Goal: Task Accomplishment & Management: Use online tool/utility

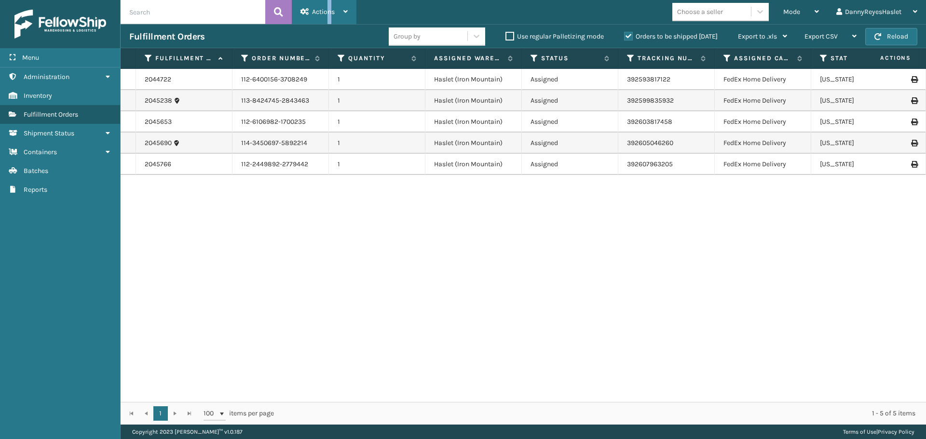
click at [330, 13] on span "Actions" at bounding box center [323, 12] width 23 height 8
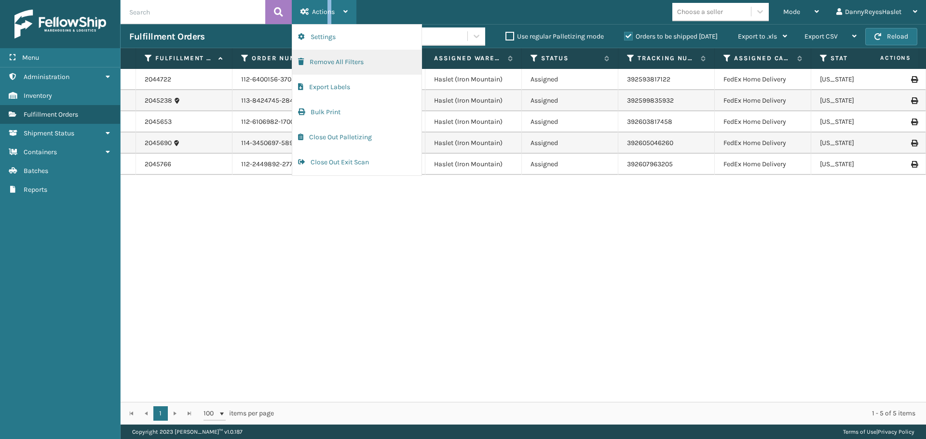
click at [335, 63] on button "Remove All Filters" at bounding box center [356, 62] width 129 height 25
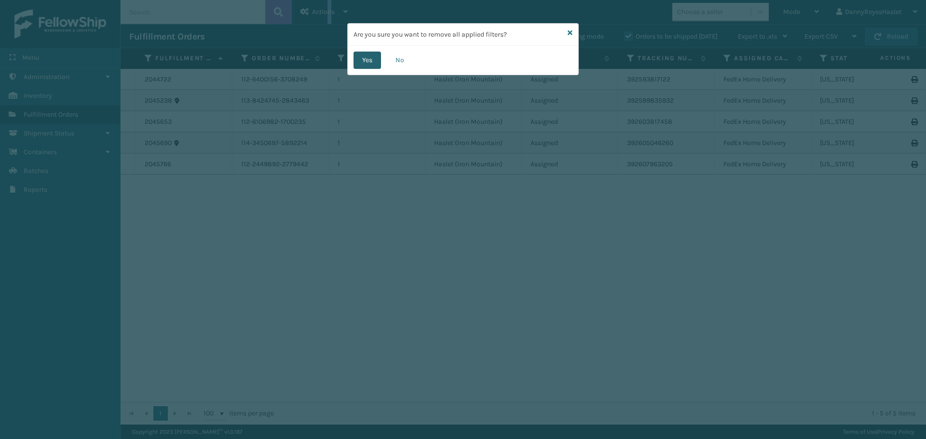
click at [368, 59] on button "Yes" at bounding box center [366, 60] width 27 height 17
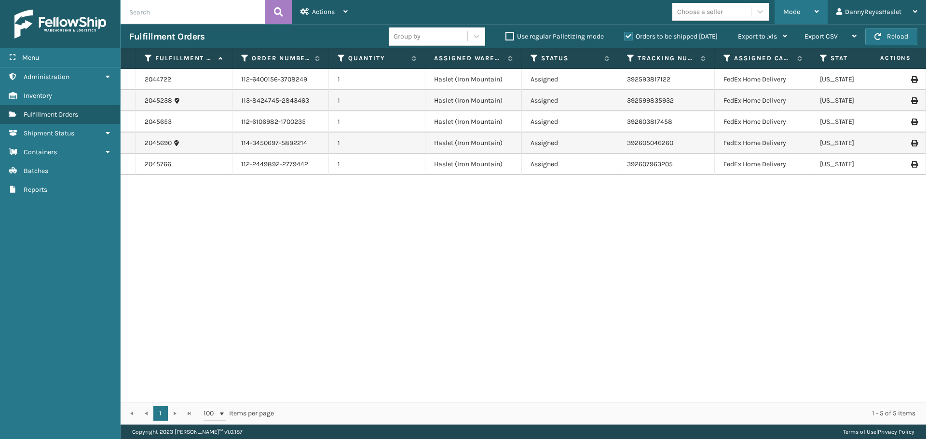
click at [802, 9] on div "Mode" at bounding box center [801, 12] width 36 height 24
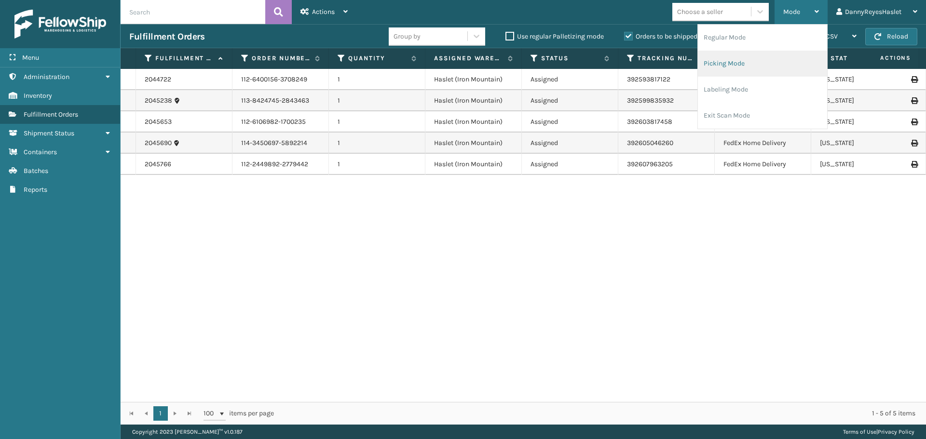
click at [732, 59] on li "Picking Mode" at bounding box center [762, 64] width 129 height 26
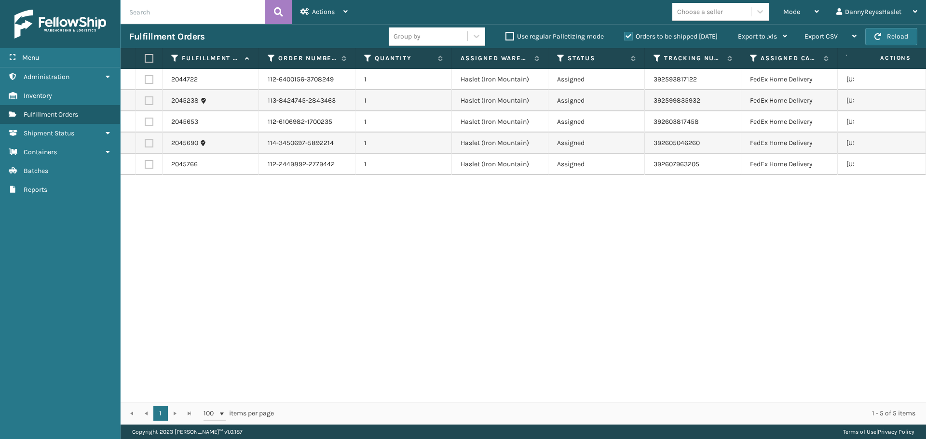
click at [149, 59] on label at bounding box center [148, 58] width 6 height 9
click at [145, 59] on input "checkbox" at bounding box center [145, 58] width 0 height 6
checkbox input "true"
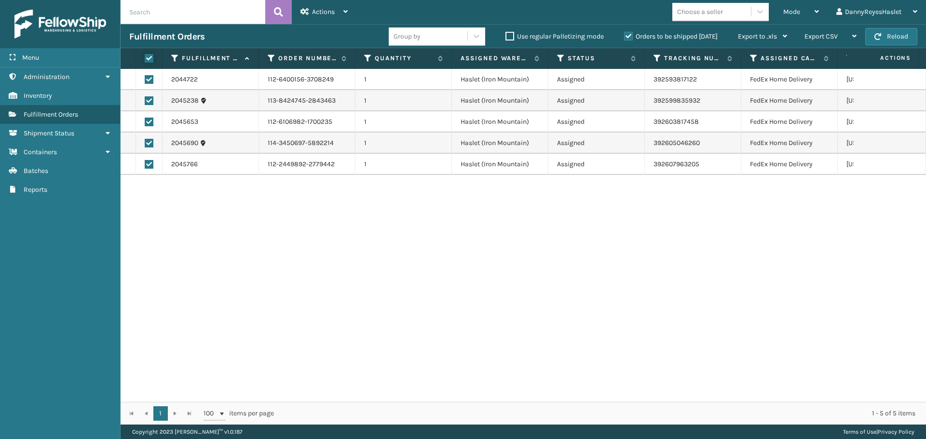
checkbox input "true"
click at [326, 12] on span "Actions" at bounding box center [323, 12] width 23 height 8
click at [468, 251] on div "2044722 112-6400156-3708249 1 Haslet ([GEOGRAPHIC_DATA]) Assigned 392593817122 …" at bounding box center [523, 235] width 805 height 333
